Goal: Information Seeking & Learning: Check status

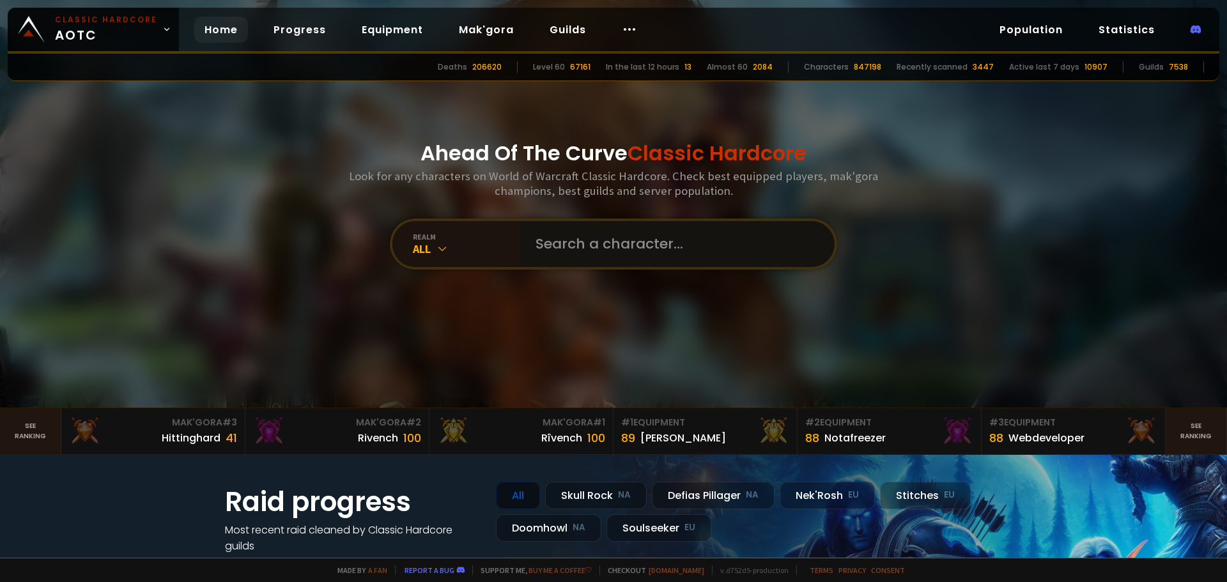
click at [601, 238] on input "text" at bounding box center [673, 244] width 291 height 46
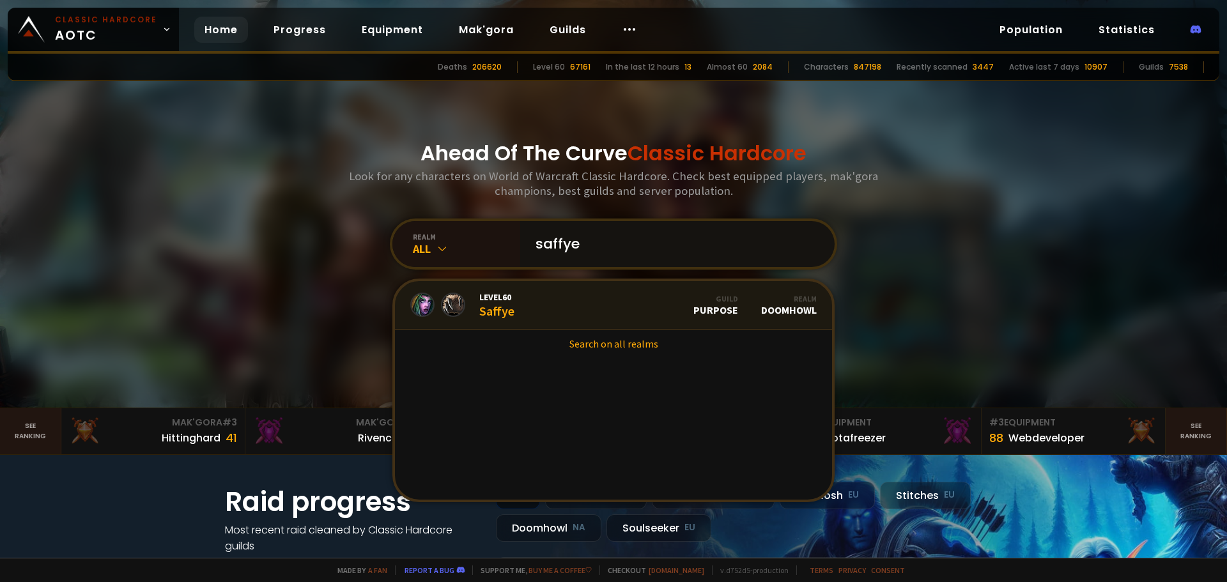
type input "saffye"
click at [565, 313] on link "Level 60 Saffye Guild Purpose Realm Doomhowl" at bounding box center [613, 305] width 437 height 49
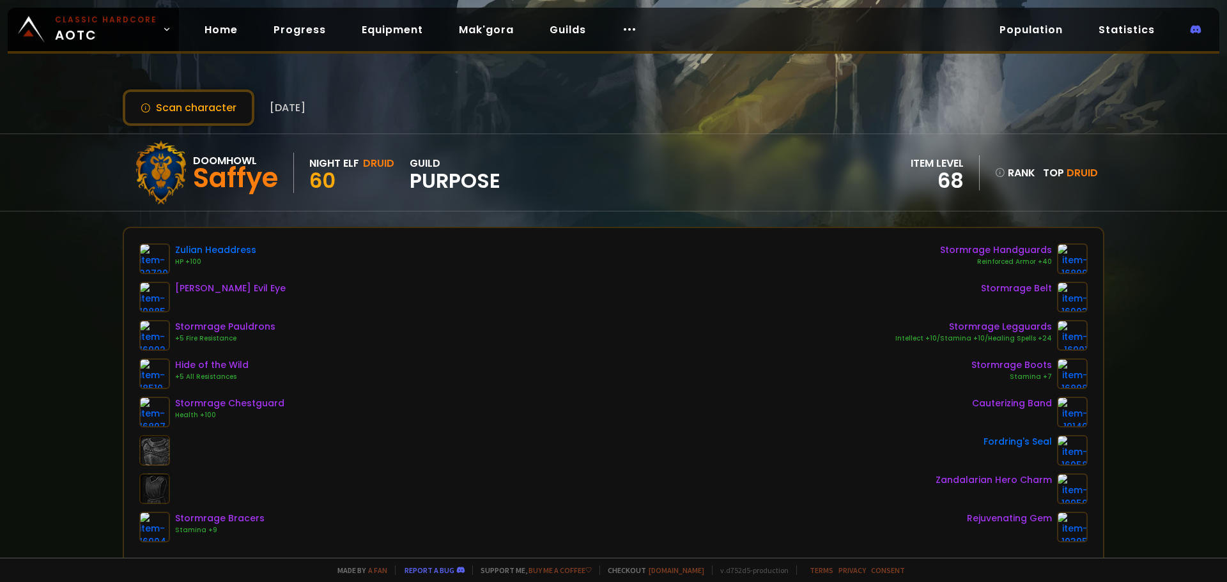
click at [717, 197] on div "Doomhowl Saffye Night Elf Druid 60 guild Purpose item level 68 rank Top Druid" at bounding box center [613, 172] width 981 height 77
drag, startPoint x: 716, startPoint y: 197, endPoint x: 638, endPoint y: 185, distance: 79.6
click at [638, 185] on div "Doomhowl Saffye Night Elf Druid 60 guild Purpose item level 68 rank Top Druid" at bounding box center [613, 172] width 981 height 77
drag, startPoint x: 31, startPoint y: 158, endPoint x: 66, endPoint y: 82, distance: 83.7
click at [31, 158] on div "Doomhowl Saffye Night Elf Druid 60 guild Purpose item level 68 rank 3709 Top Dr…" at bounding box center [613, 173] width 1227 height 78
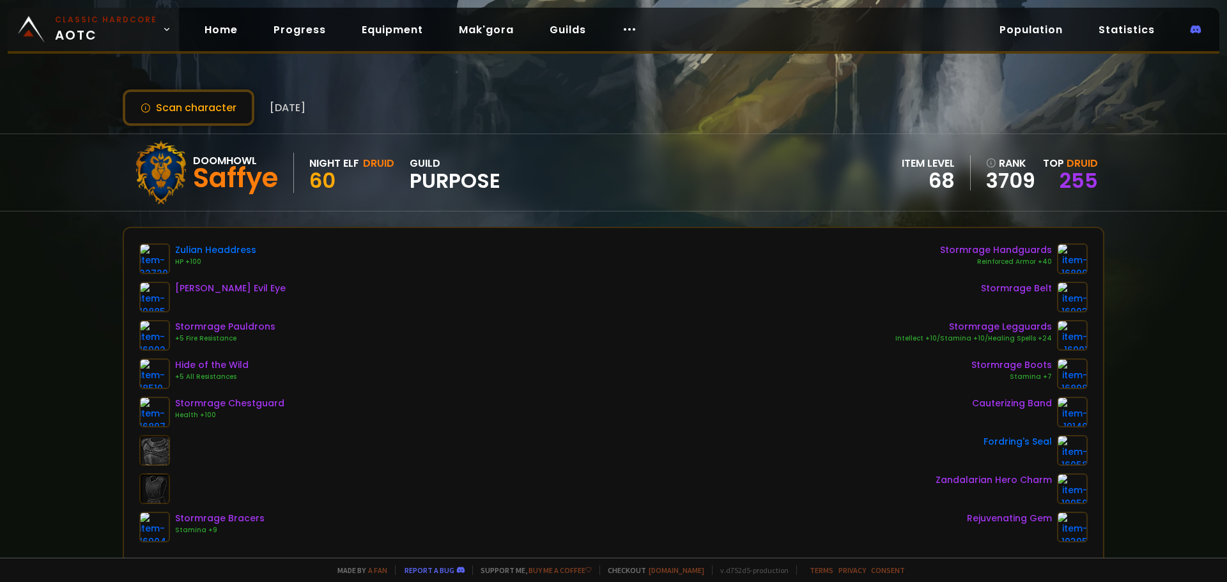
click at [95, 47] on body "Classic Hardcore AOTC Home Progress Equipment Mak'gora Guilds Population Statis…" at bounding box center [613, 291] width 1227 height 582
click at [129, 33] on span "Classic Hardcore AOTC" at bounding box center [106, 29] width 102 height 31
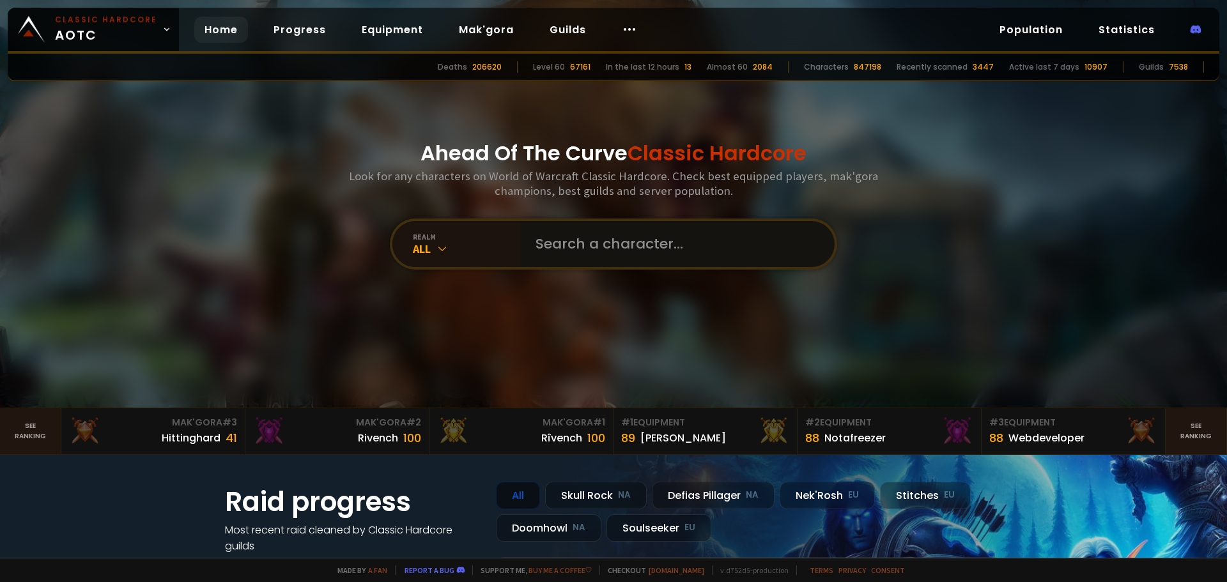
click at [595, 254] on input "text" at bounding box center [673, 244] width 291 height 46
type input "lowestlow"
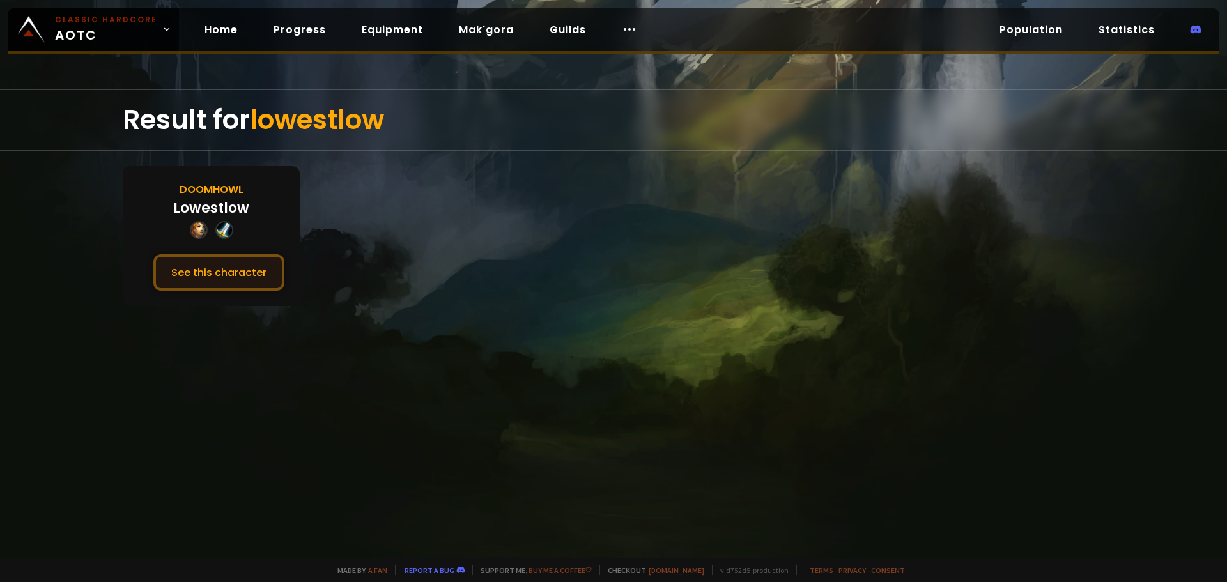
click at [204, 279] on button "See this character" at bounding box center [218, 272] width 131 height 36
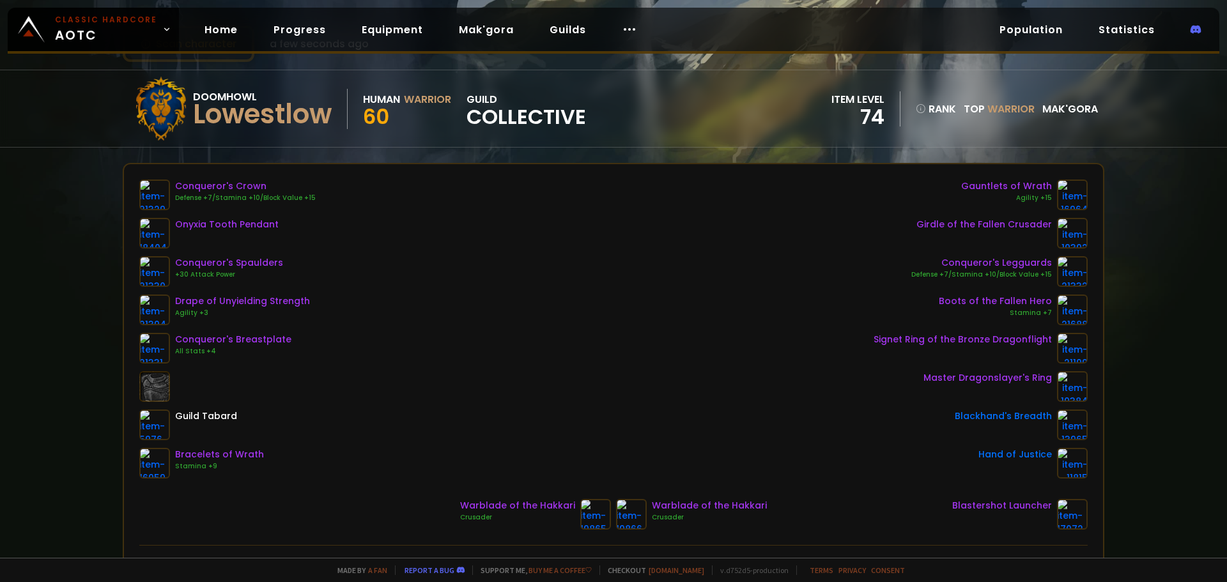
scroll to position [128, 0]
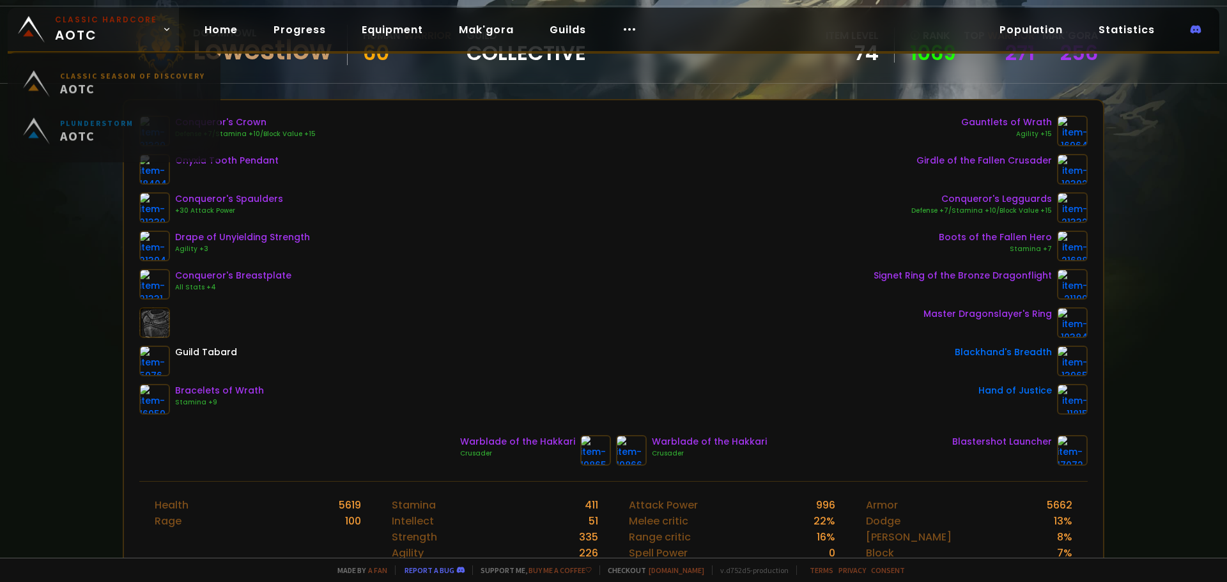
click at [117, 28] on span "Classic Hardcore AOTC" at bounding box center [106, 29] width 102 height 31
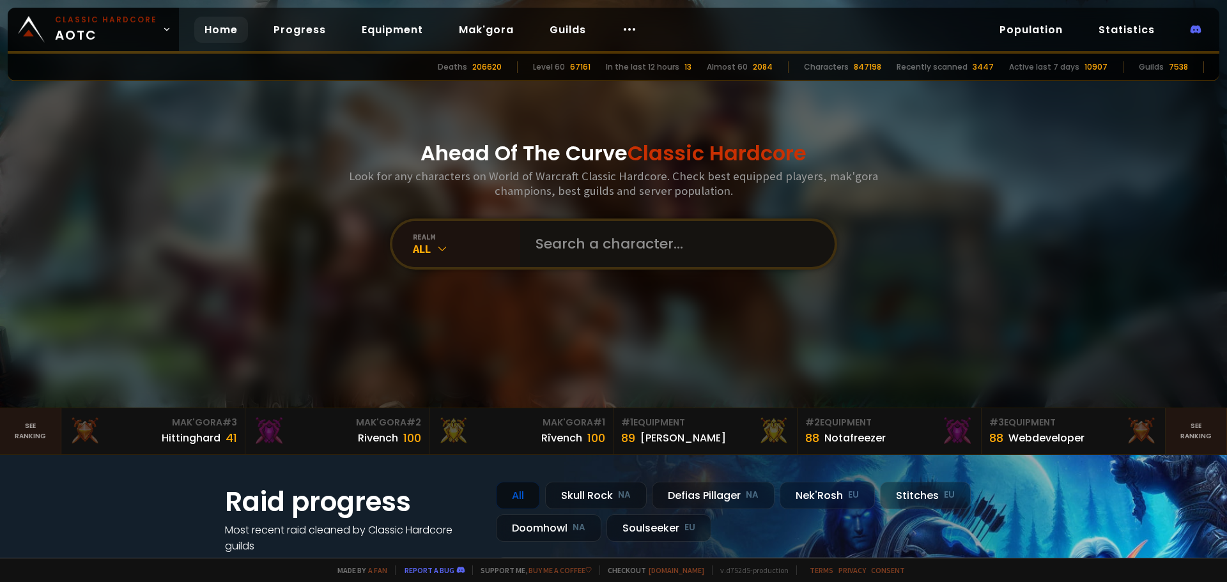
click at [574, 248] on input "text" at bounding box center [673, 244] width 291 height 46
type input "colt"
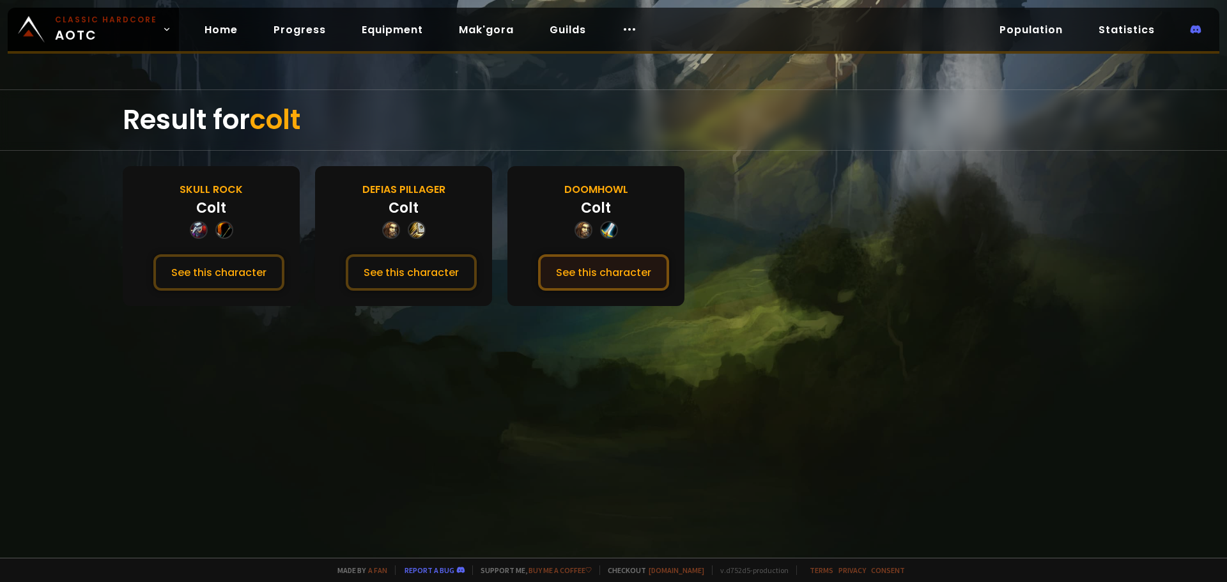
click at [605, 278] on button "See this character" at bounding box center [603, 272] width 131 height 36
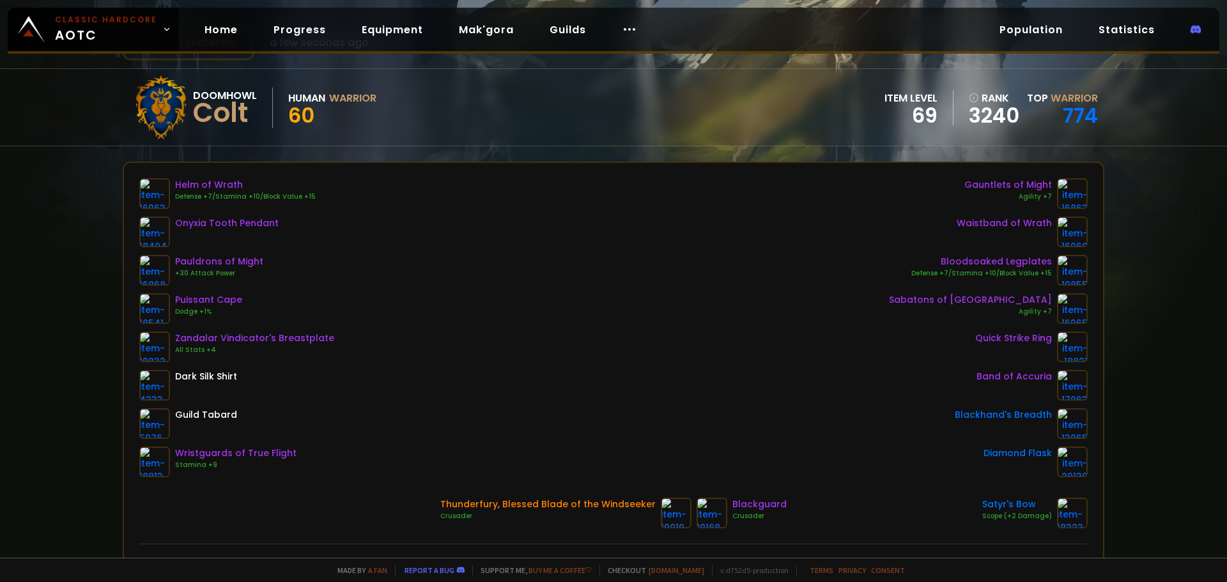
scroll to position [64, 0]
